Goal: Download file/media

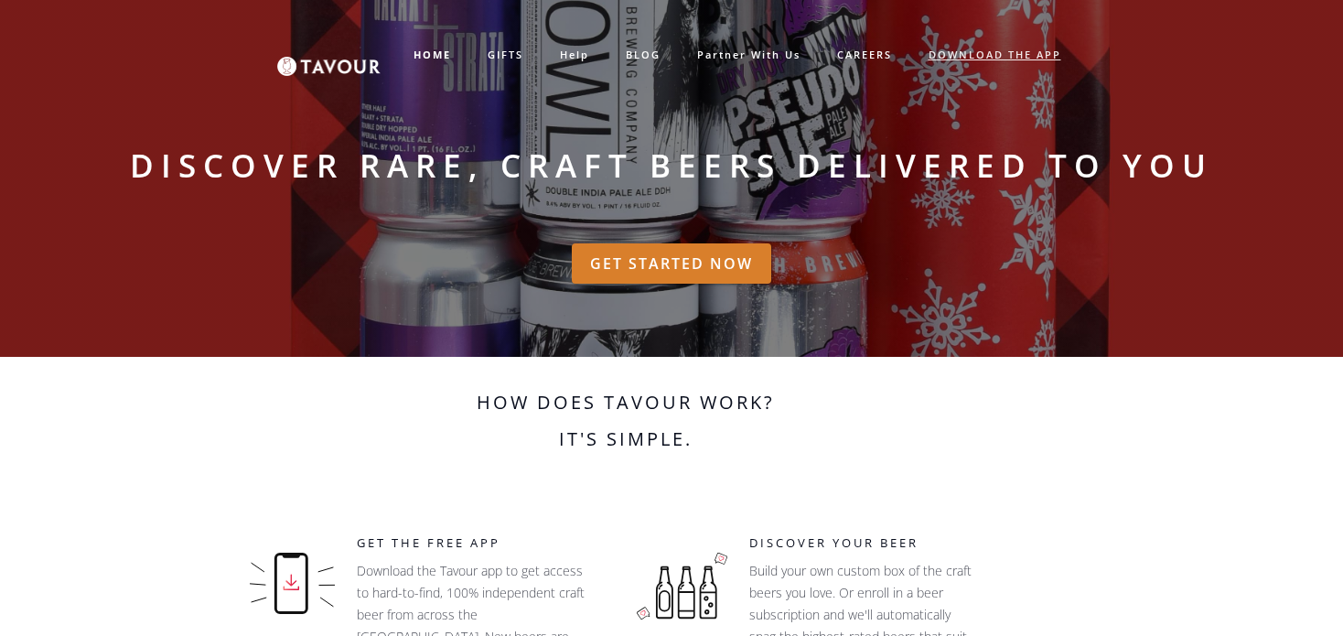
click at [1015, 66] on link "DOWNLOAD THE APP" at bounding box center [994, 55] width 169 height 30
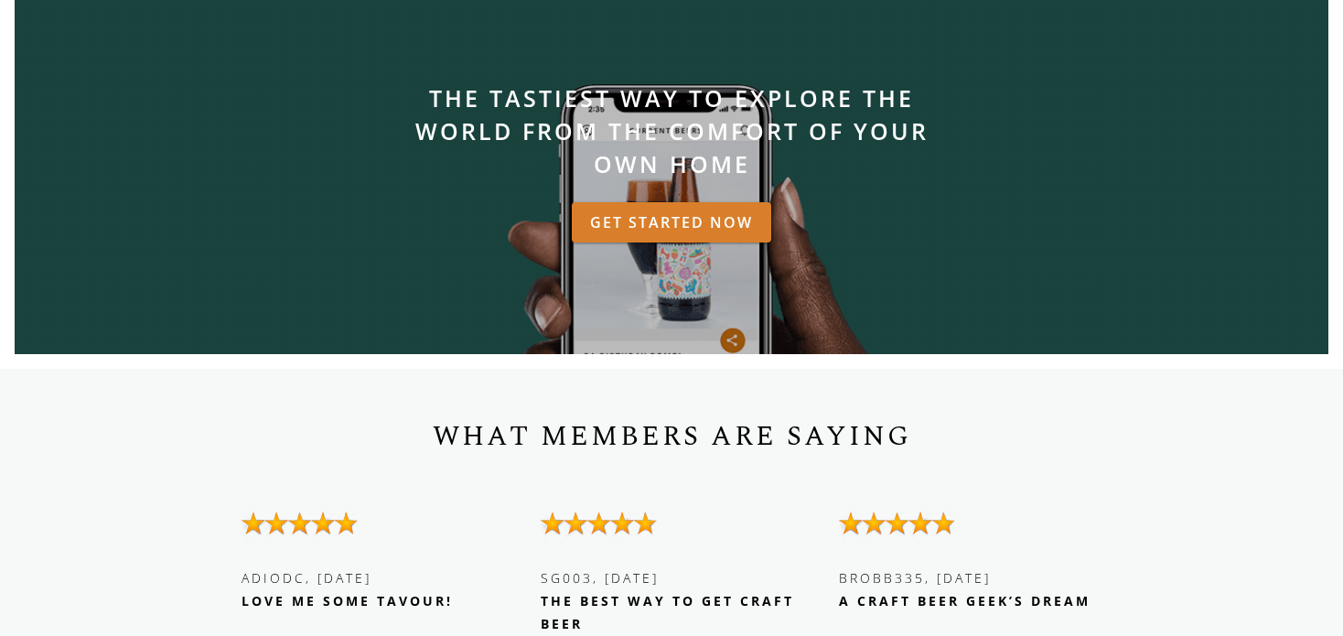
scroll to position [2134, 0]
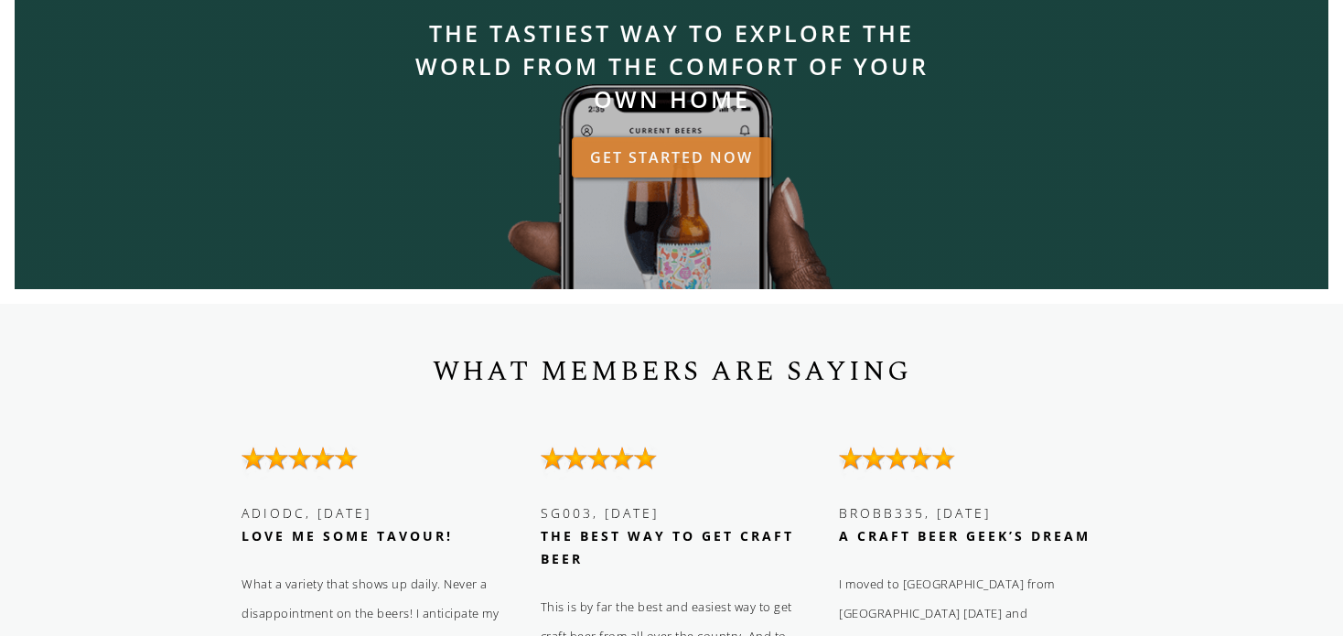
click at [669, 166] on link "GET STARTED NOW" at bounding box center [671, 157] width 199 height 40
